Goal: Information Seeking & Learning: Check status

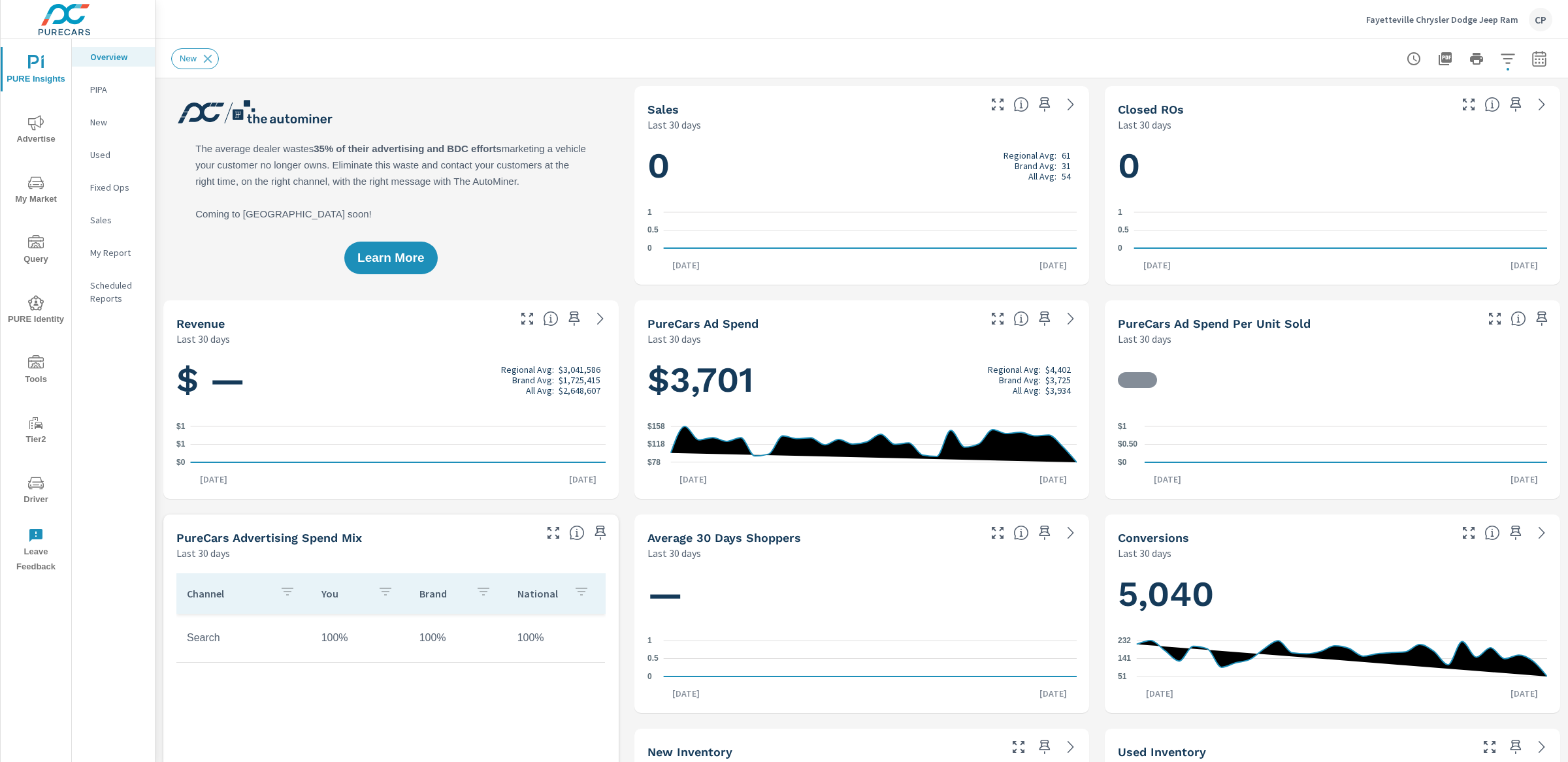
click at [27, 193] on span "My Market" at bounding box center [36, 191] width 63 height 32
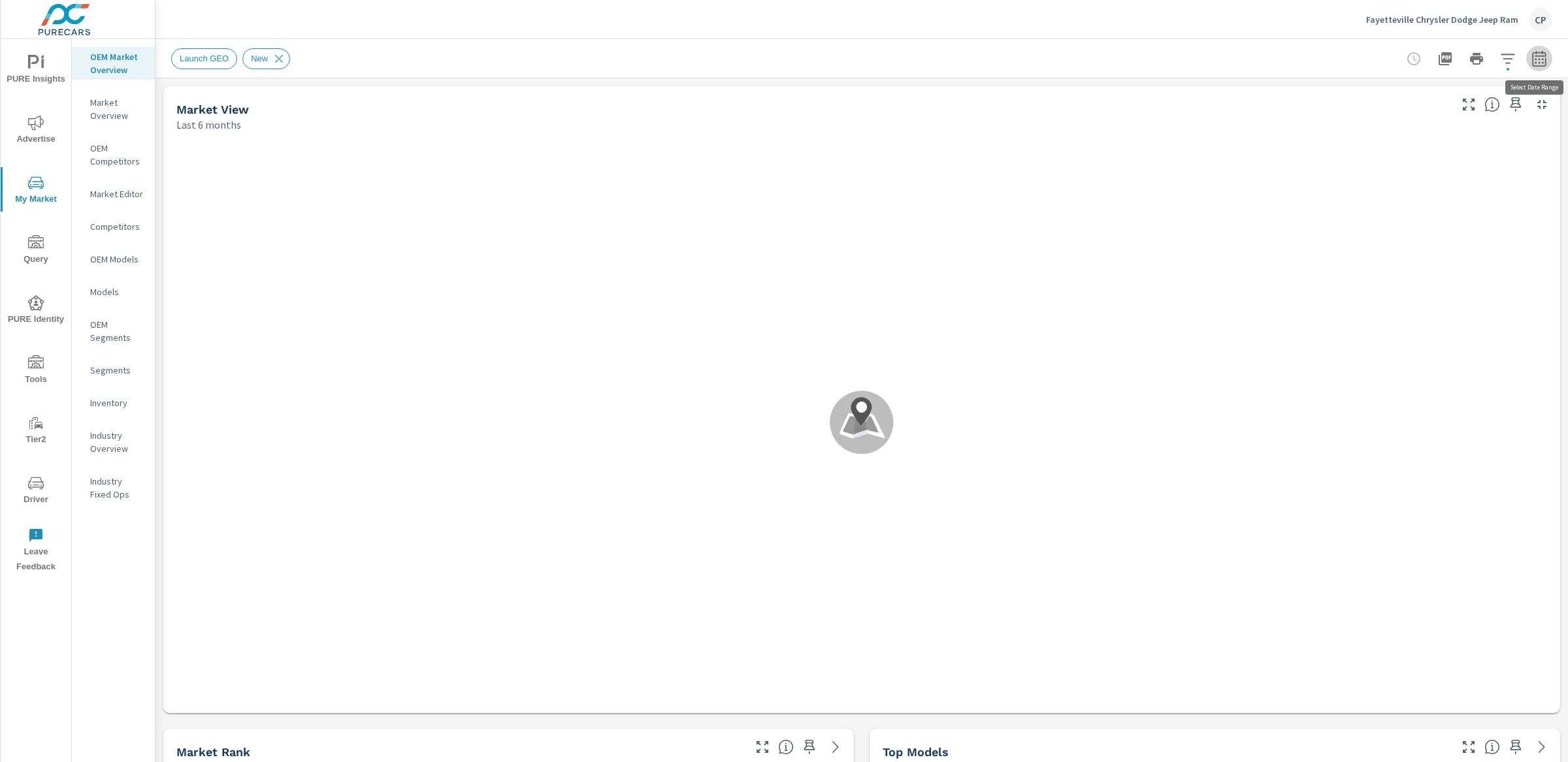
click at [1539, 62] on icon "button" at bounding box center [1538, 61] width 9 height 5
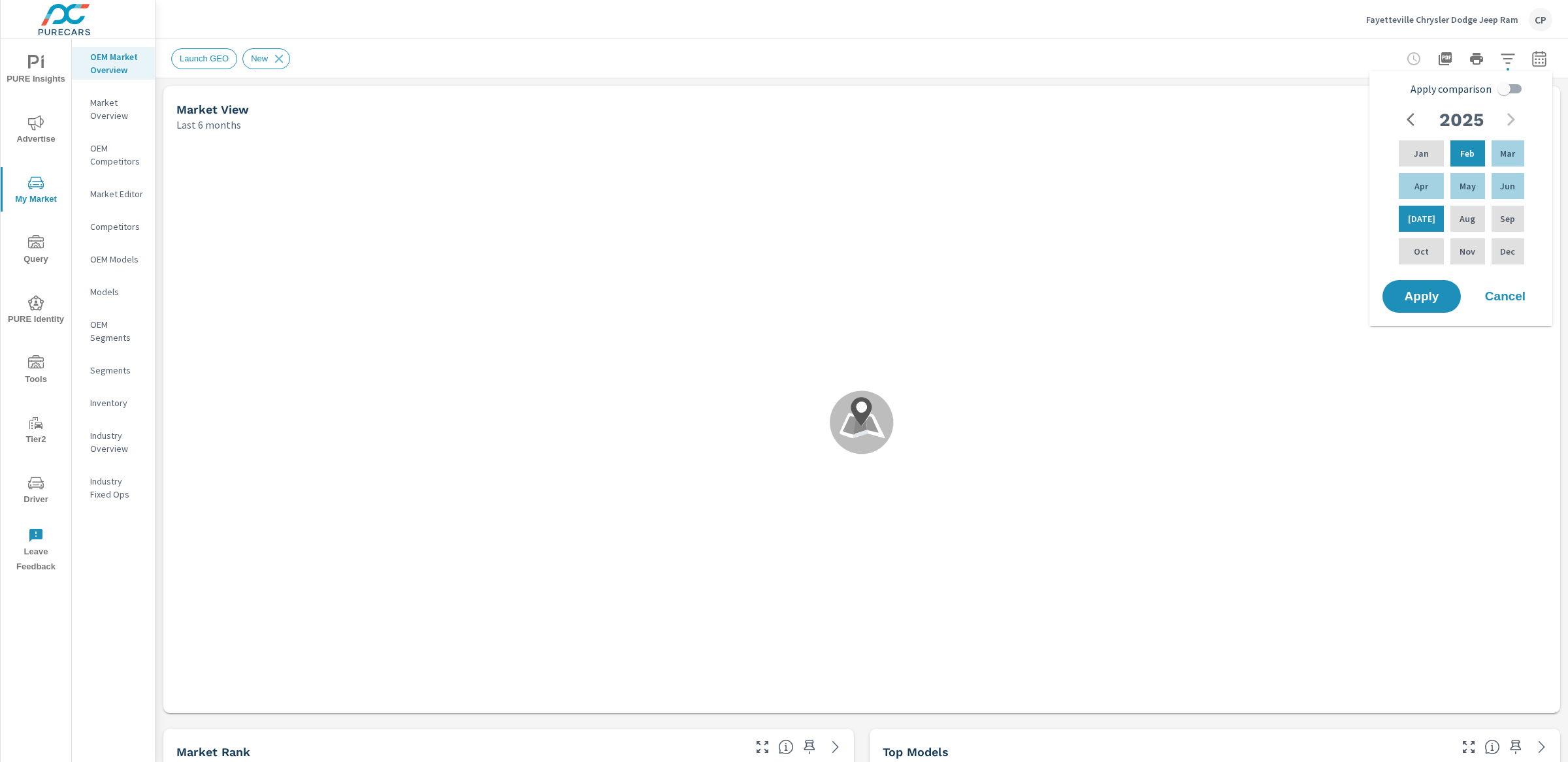
drag, startPoint x: 1503, startPoint y: 90, endPoint x: 1499, endPoint y: 103, distance: 13.6
click at [1502, 92] on input "Apply comparison" at bounding box center [1504, 88] width 74 height 25
checkbox input "true"
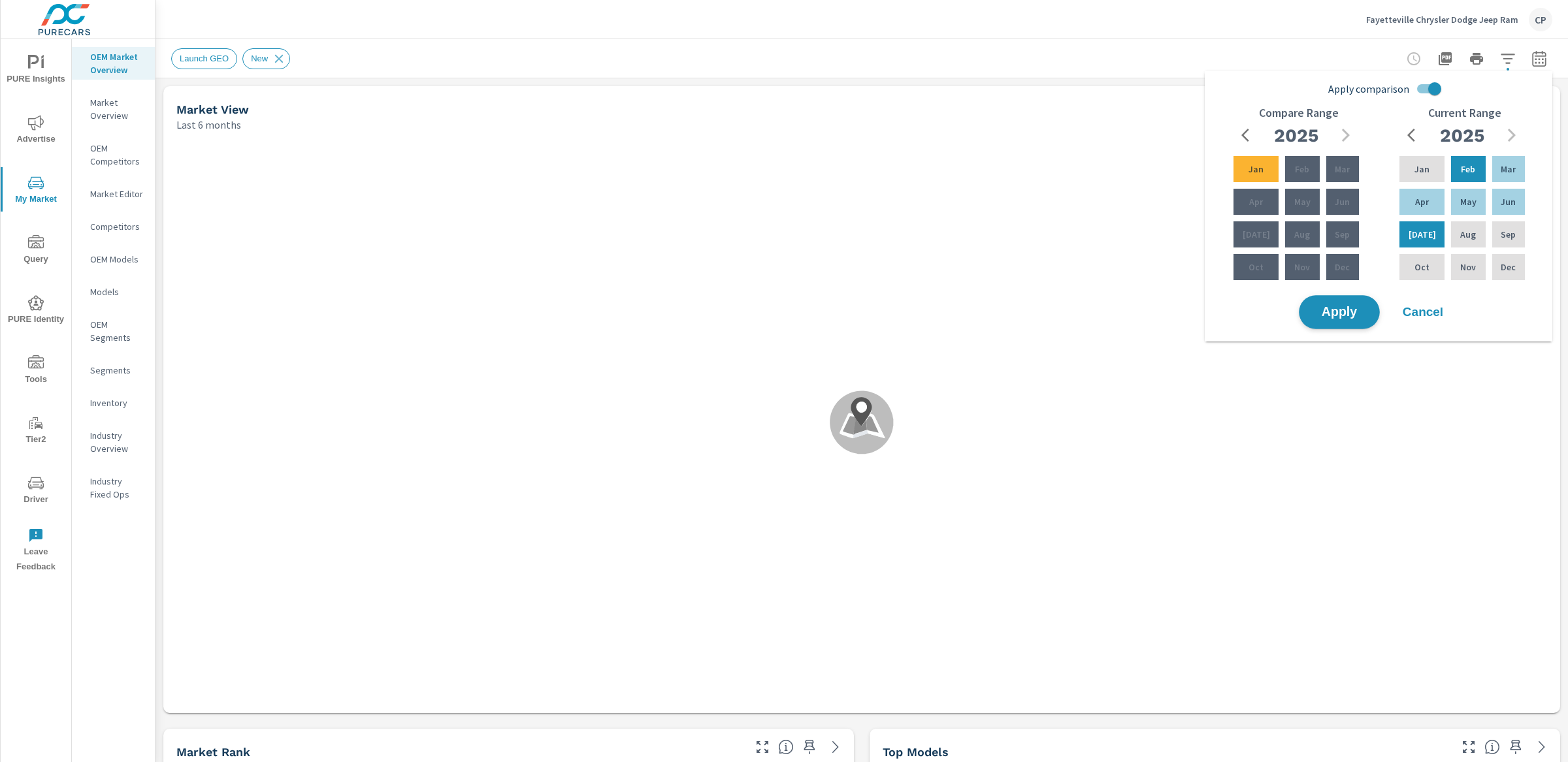
click at [1340, 296] on button "Apply" at bounding box center [1339, 312] width 81 height 34
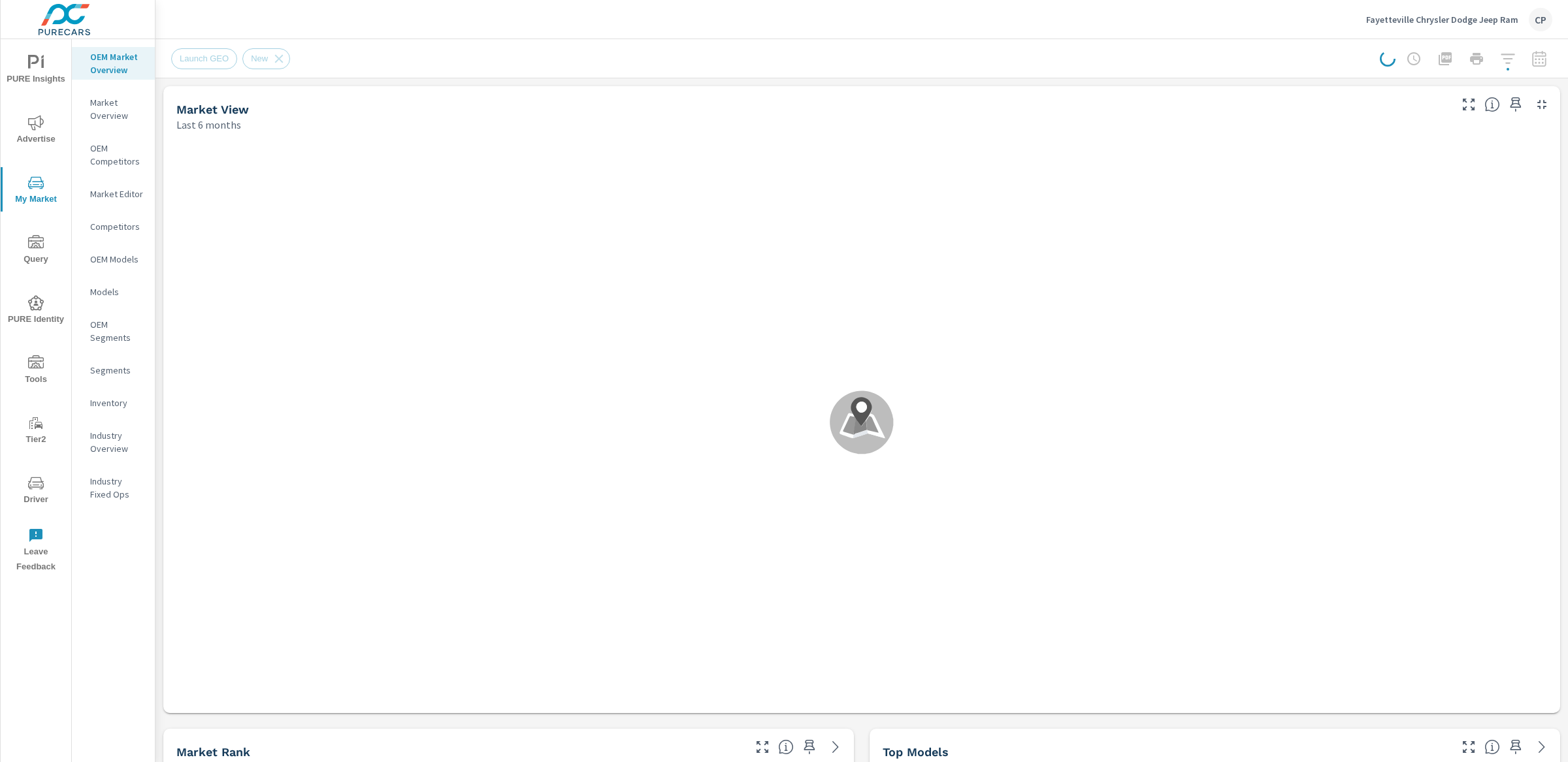
scroll to position [1, 0]
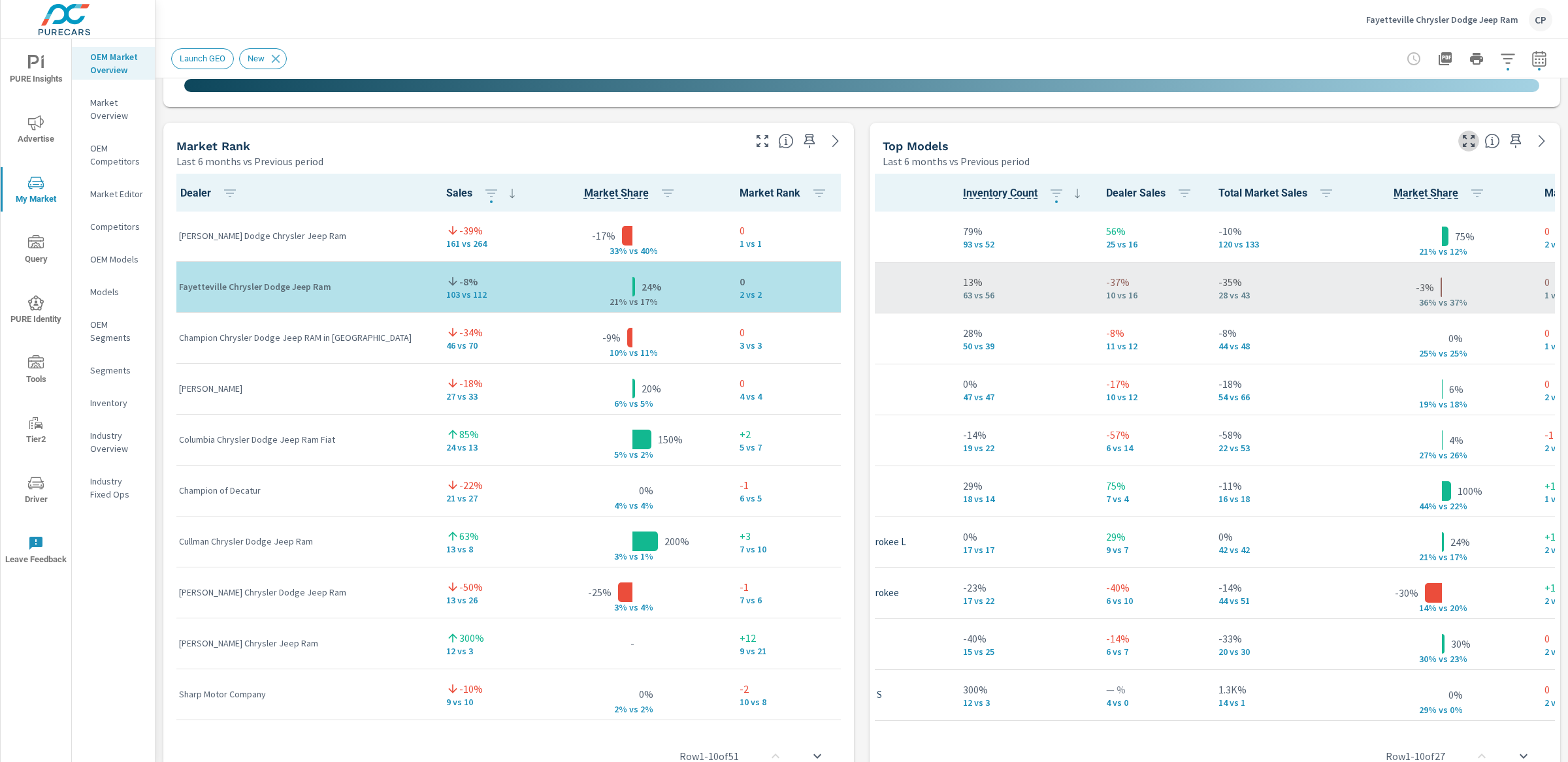
click at [1469, 143] on icon "button" at bounding box center [1469, 141] width 16 height 16
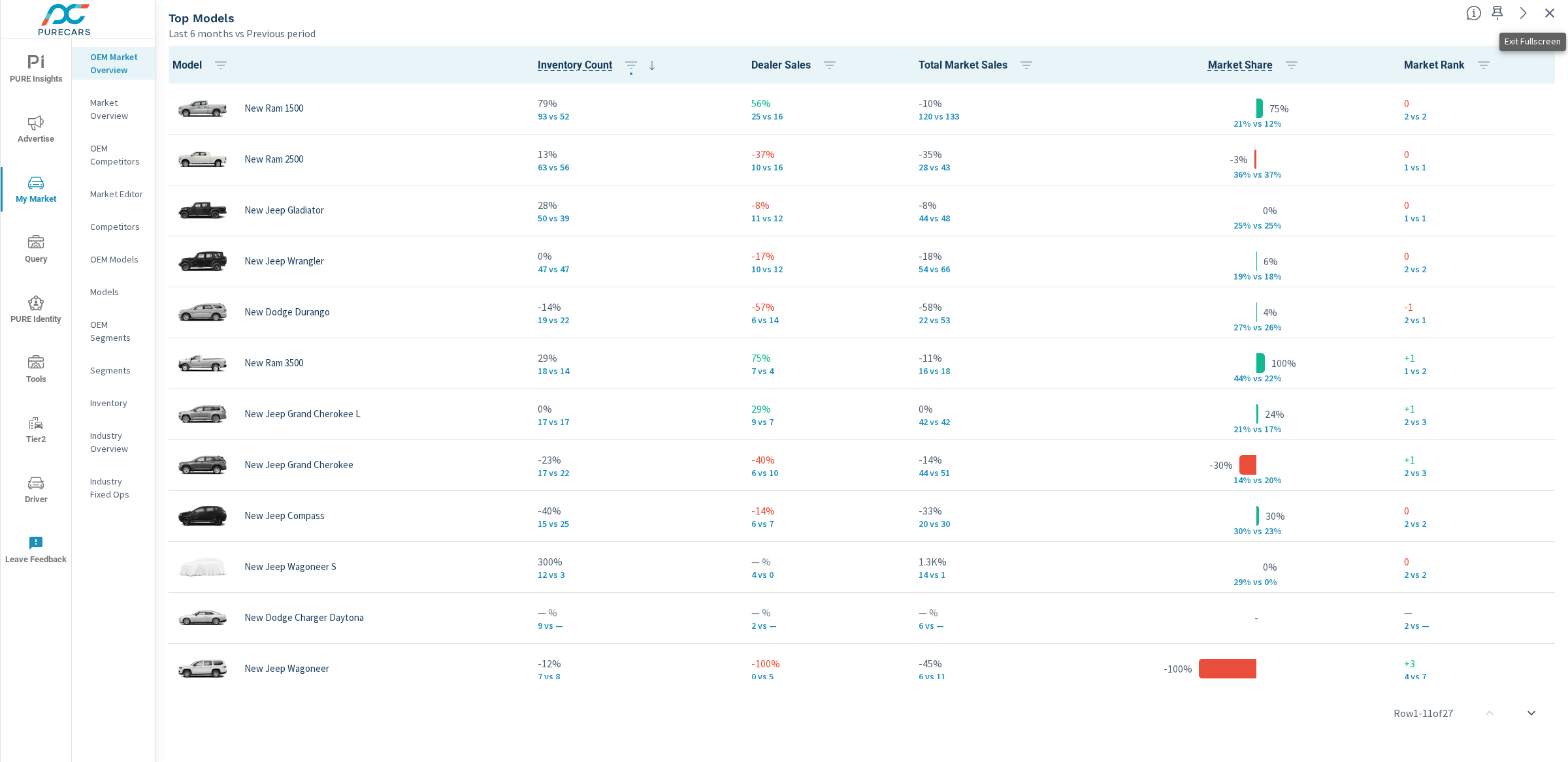
click at [1553, 15] on icon "button" at bounding box center [1549, 13] width 16 height 16
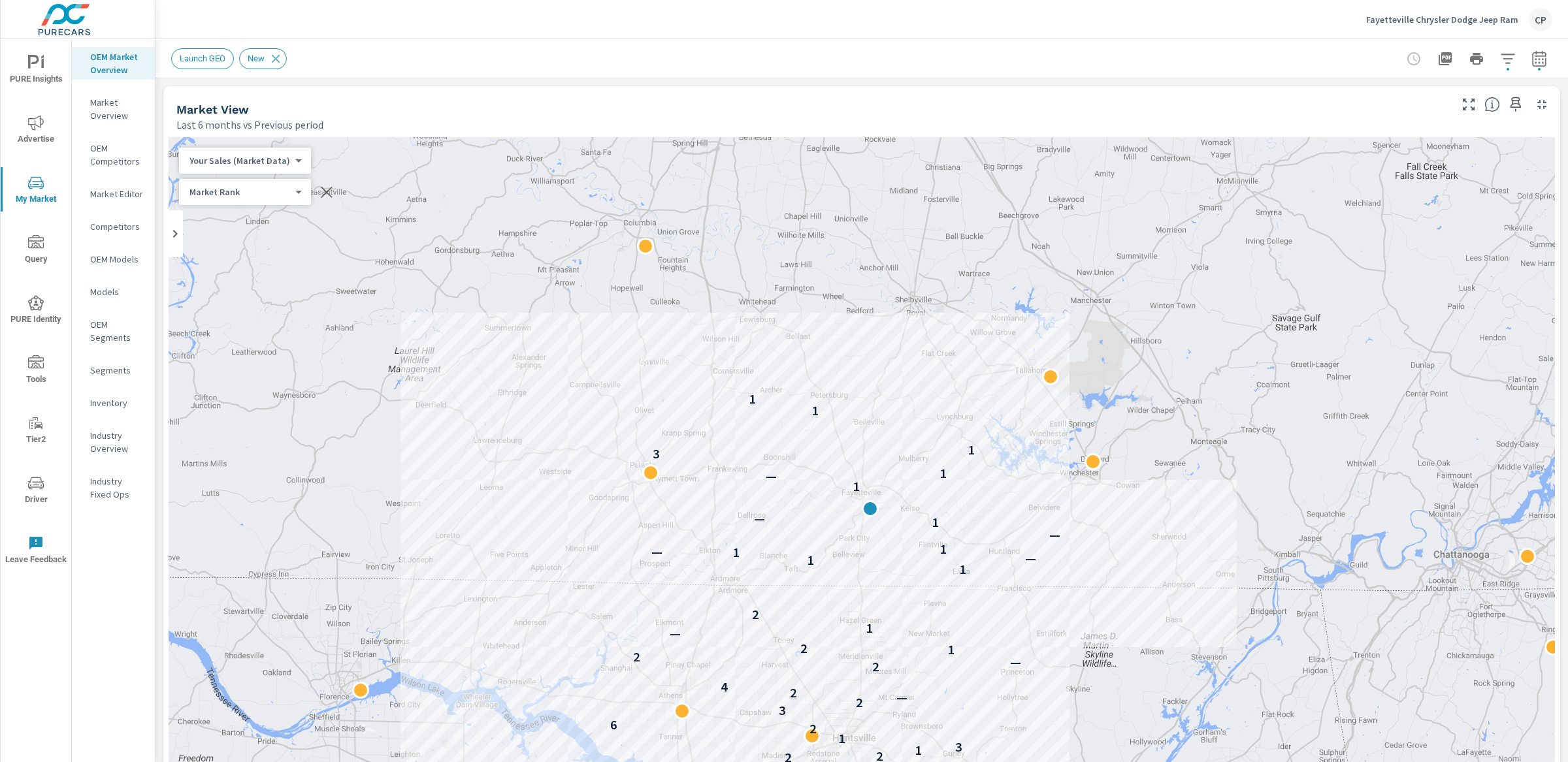
scroll to position [1, 0]
